Goal: Navigation & Orientation: Find specific page/section

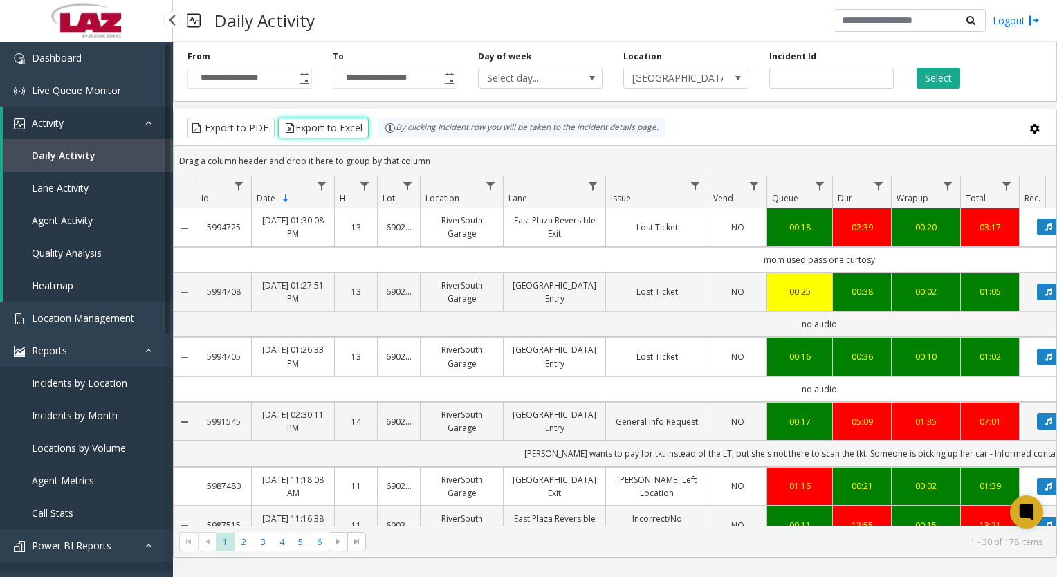
click at [53, 187] on span "Lane Activity" at bounding box center [60, 187] width 57 height 13
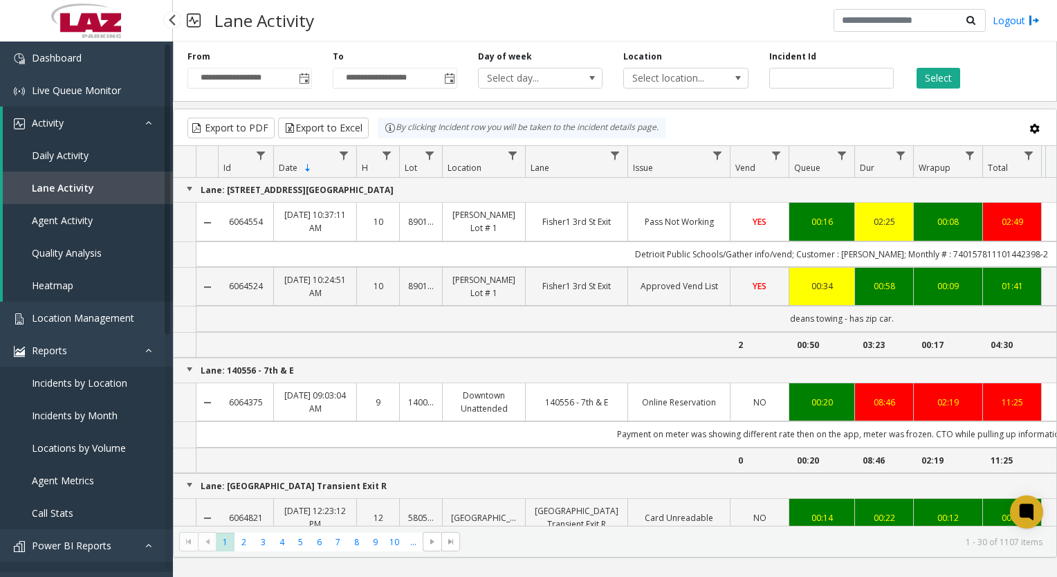
click at [53, 221] on span "Agent Activity" at bounding box center [62, 220] width 61 height 13
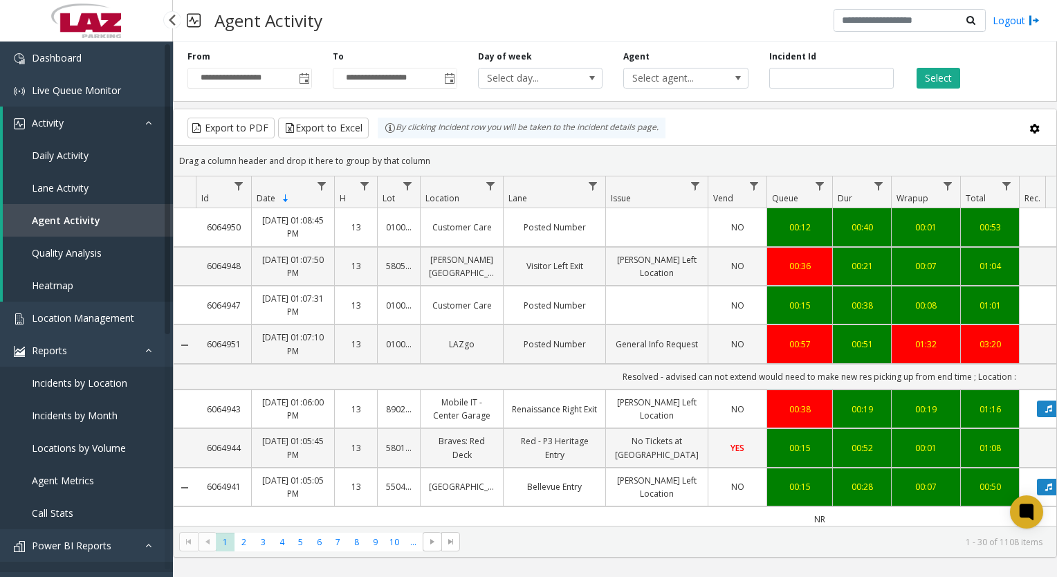
click at [60, 257] on span "Quality Analysis" at bounding box center [67, 252] width 70 height 13
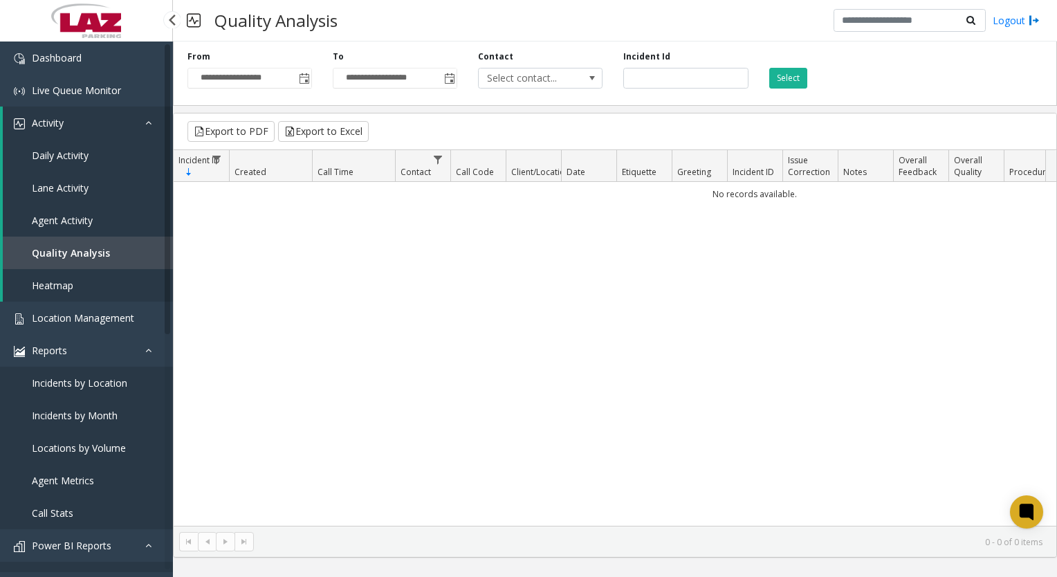
click at [64, 280] on span "Heatmap" at bounding box center [52, 285] width 41 height 13
